Goal: Check status: Check status

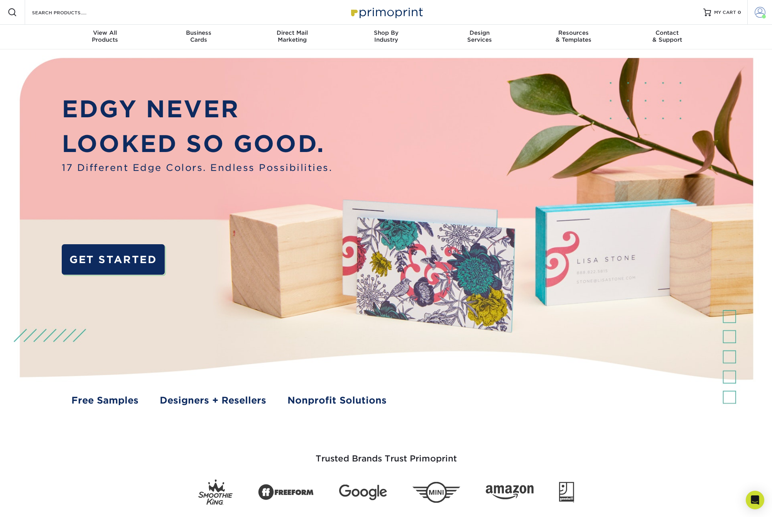
click at [760, 10] on span at bounding box center [760, 12] width 11 height 11
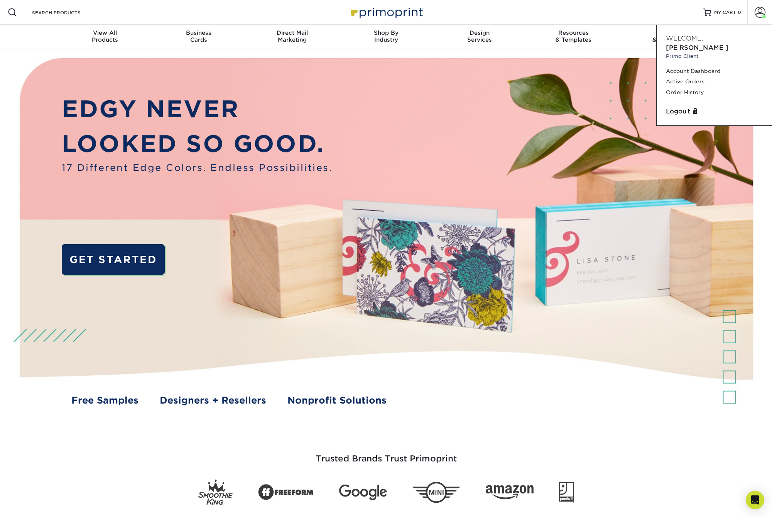
click at [736, 38] on div "Welcome, [GEOGRAPHIC_DATA][PERSON_NAME] Client" at bounding box center [715, 47] width 108 height 26
click at [711, 66] on link "Account Dashboard" at bounding box center [714, 71] width 97 height 10
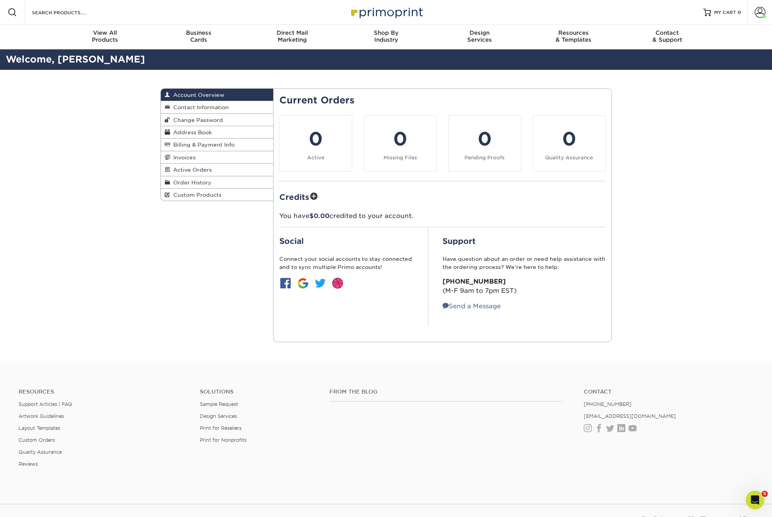
click at [214, 170] on link "Active Orders" at bounding box center [217, 170] width 113 height 12
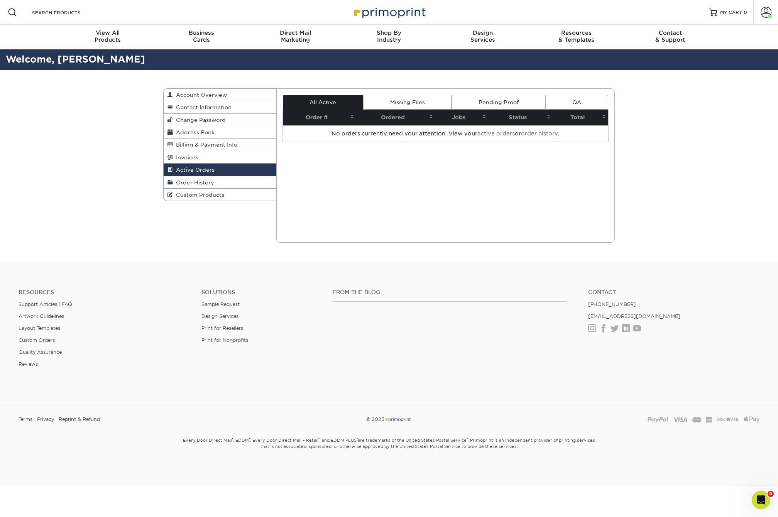
click at [215, 178] on link "Order History" at bounding box center [220, 182] width 113 height 12
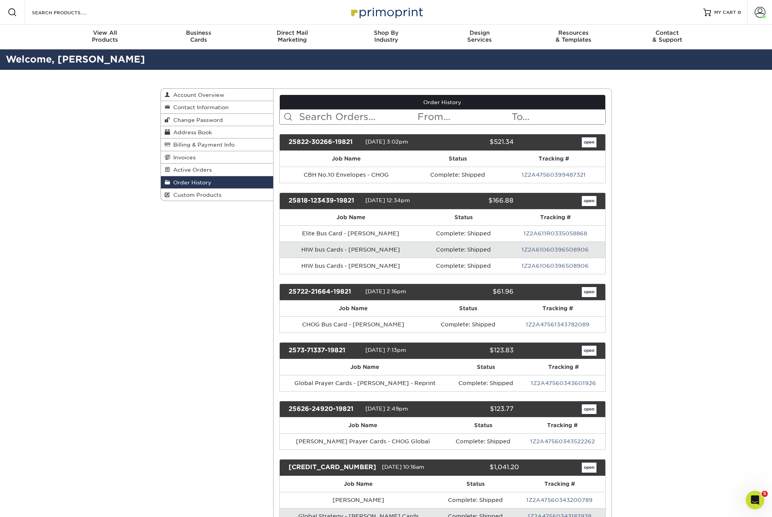
click at [573, 244] on td "1Z2A61060396508906" at bounding box center [556, 250] width 100 height 16
click at [573, 247] on link "1Z2A61060396508906" at bounding box center [555, 250] width 67 height 6
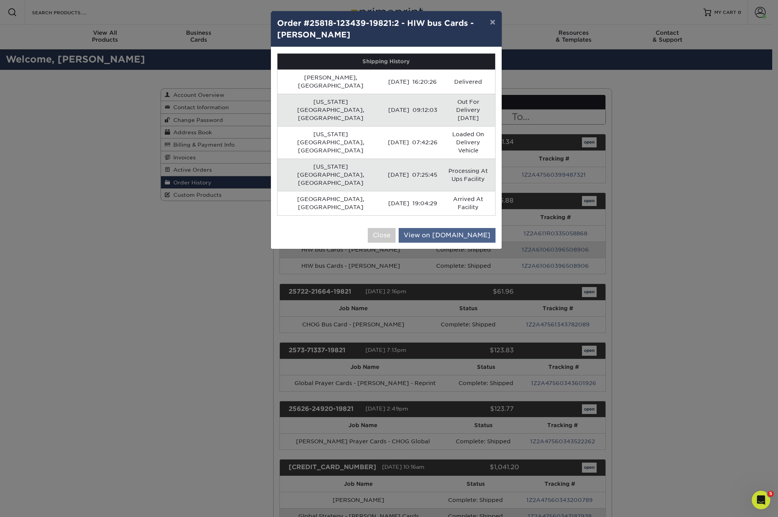
click at [456, 228] on link "View on UPS.com" at bounding box center [447, 235] width 97 height 15
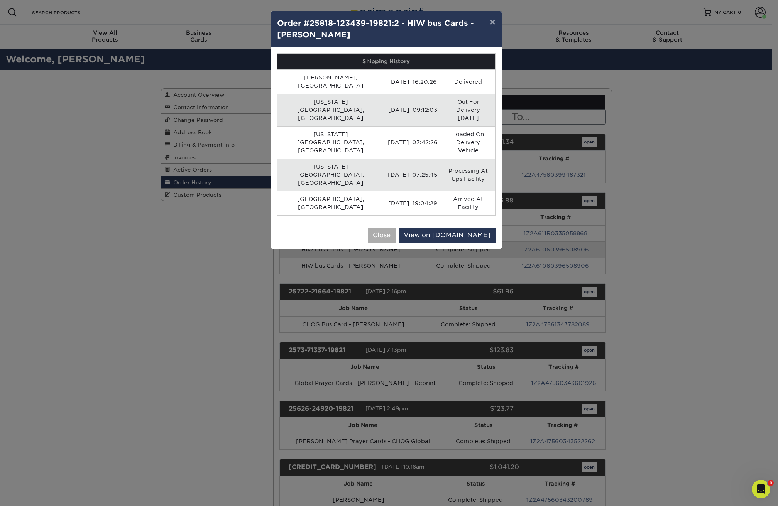
click at [396, 228] on button "Close" at bounding box center [382, 235] width 28 height 15
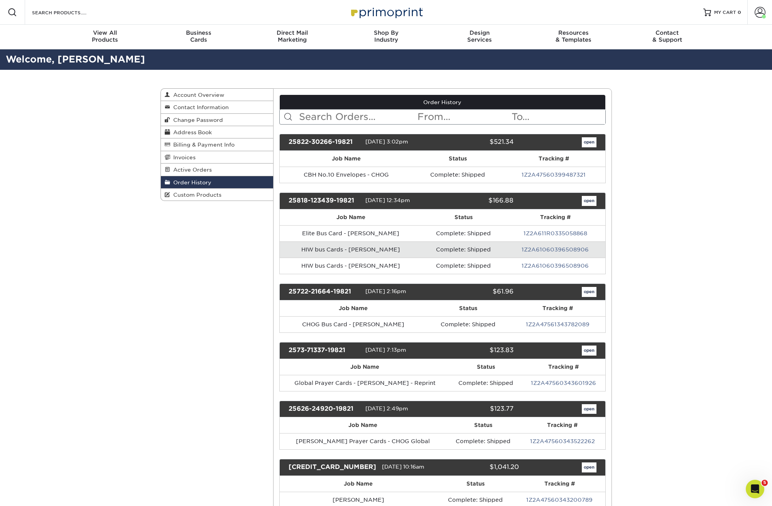
click at [591, 201] on link "open" at bounding box center [589, 201] width 15 height 10
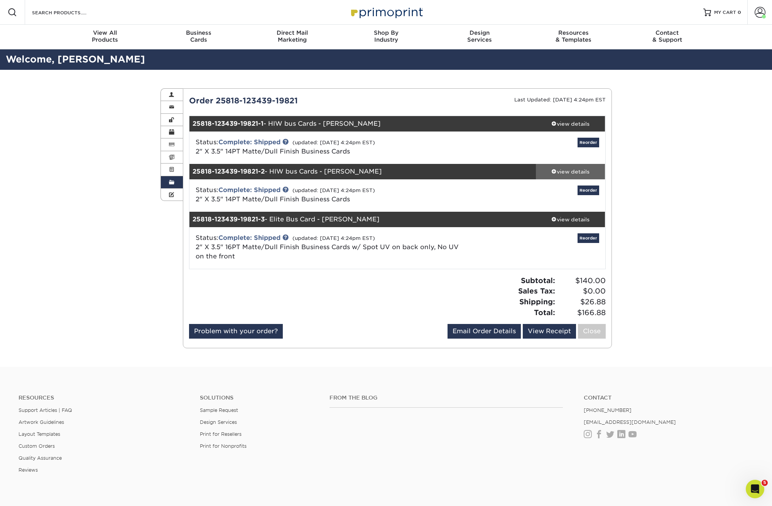
click at [583, 174] on div "view details" at bounding box center [570, 172] width 69 height 8
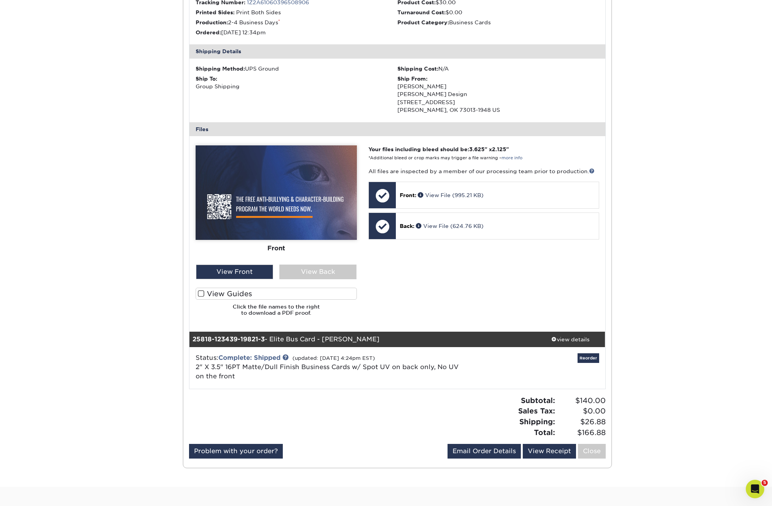
scroll to position [63, 0]
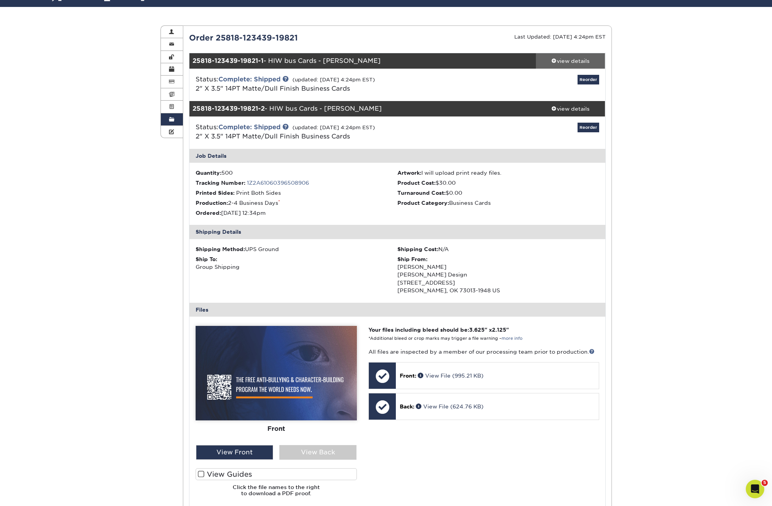
click at [584, 63] on div "view details" at bounding box center [570, 61] width 69 height 8
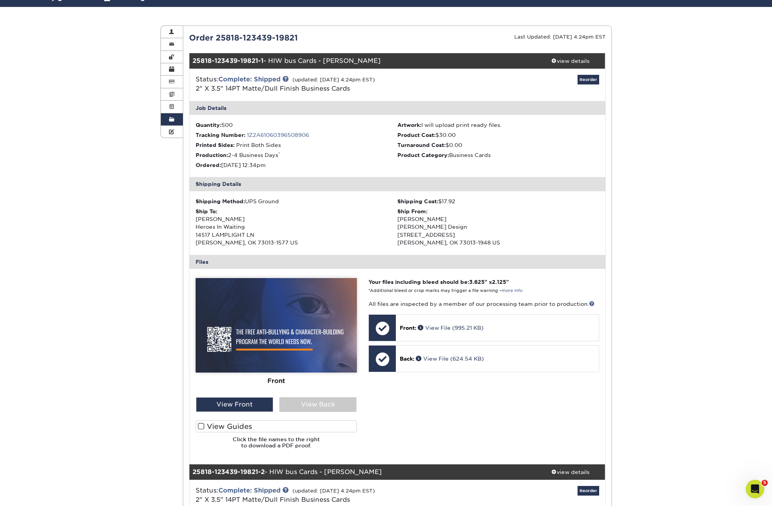
drag, startPoint x: 281, startPoint y: 242, endPoint x: 196, endPoint y: 230, distance: 86.2
click at [196, 230] on div "Ship To: Susan Stewart Heroes In Waiting 14517 LAMPLIGHT LN EDMOND, OK 73013-15…" at bounding box center [297, 227] width 202 height 39
copy div "14517 LAMPLIGHT LN EDMOND, OK 73013-1577 US"
click at [297, 132] on link "1Z2A61060396508906" at bounding box center [278, 135] width 62 height 6
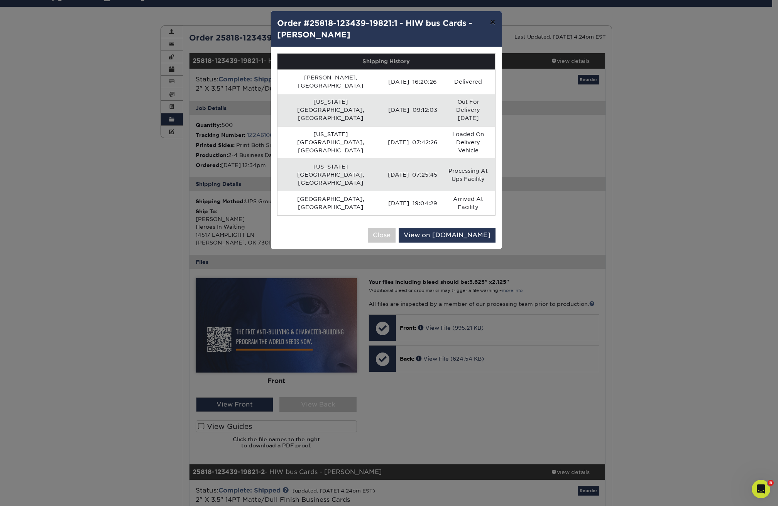
click at [490, 22] on button "×" at bounding box center [493, 22] width 18 height 22
